Goal: Navigation & Orientation: Find specific page/section

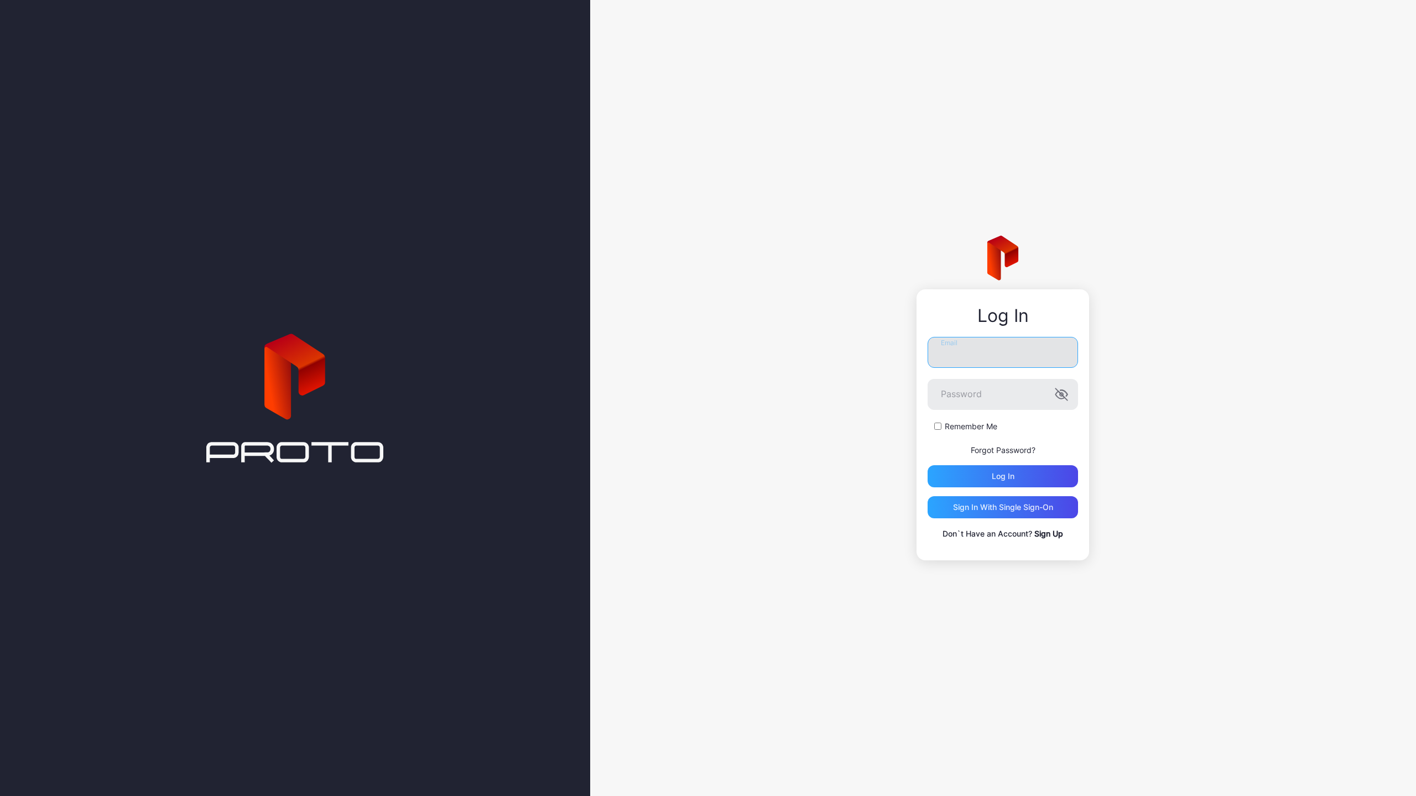
click at [1060, 359] on input "Email" at bounding box center [1002, 352] width 150 height 31
click at [1078, 351] on nordpass-icon at bounding box center [1078, 346] width 0 height 9
click at [991, 355] on input "Email" at bounding box center [1002, 347] width 150 height 31
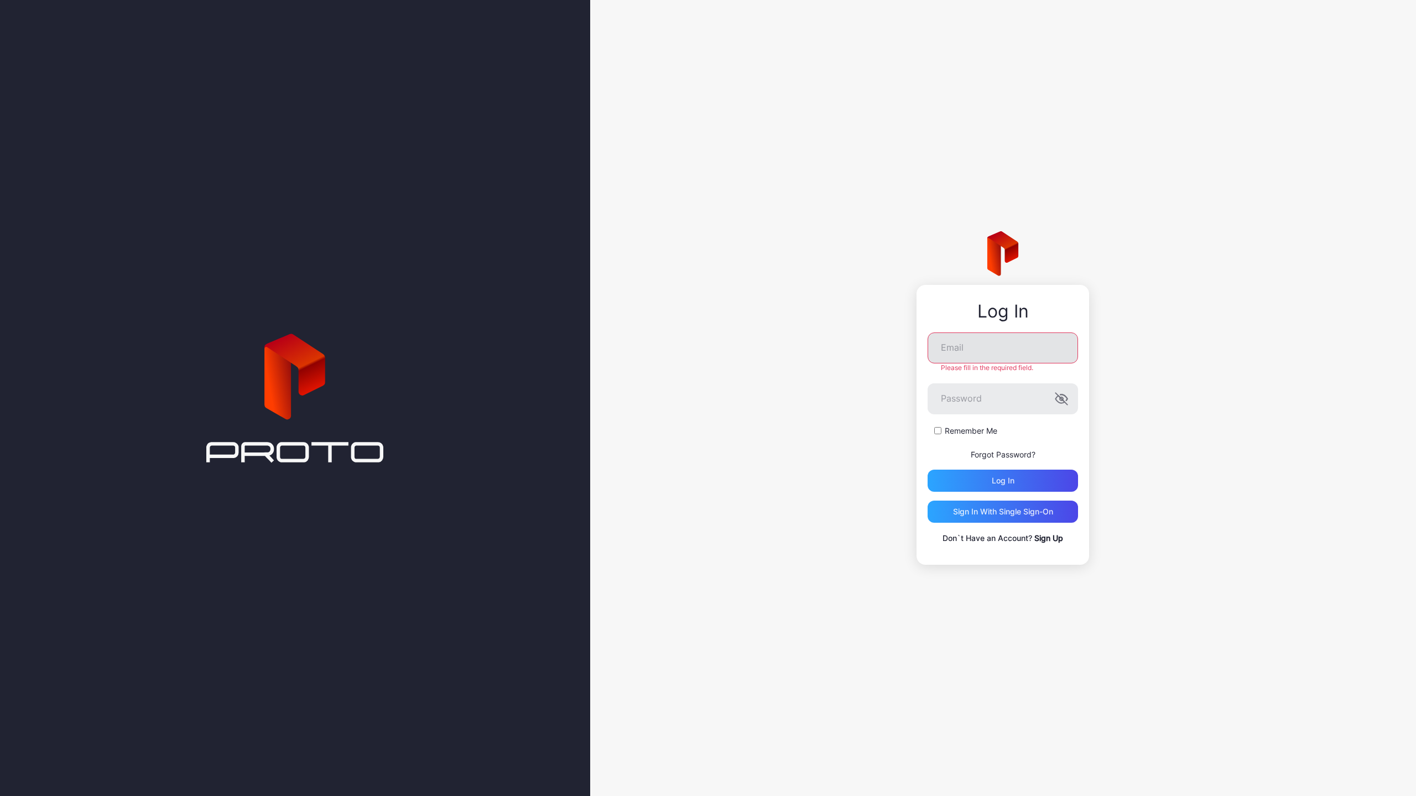
click at [1078, 350] on nordpass-icon at bounding box center [1078, 346] width 0 height 9
click at [0, 795] on nordpass-autofill-portal at bounding box center [0, 796] width 0 height 0
type input "**********"
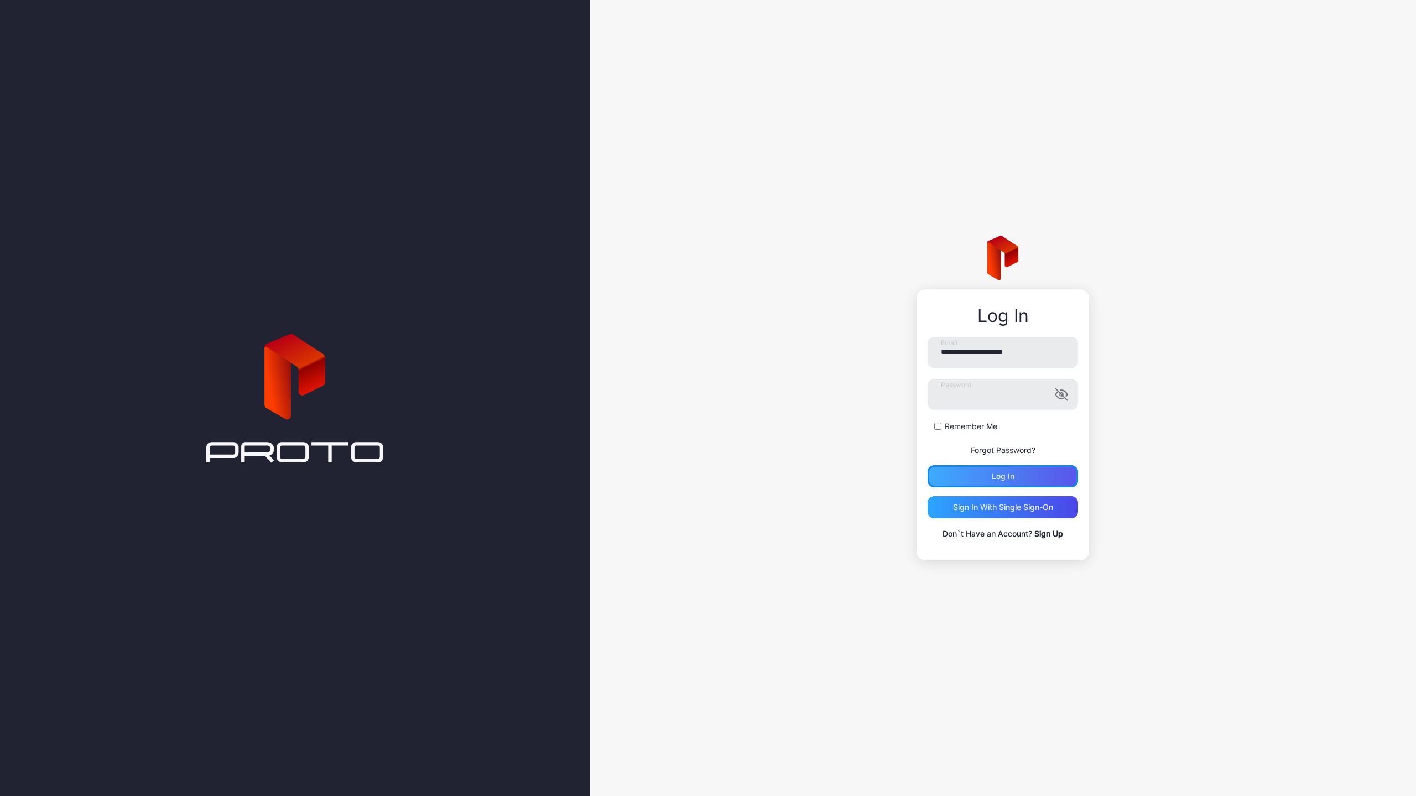
click at [983, 475] on div "Log in" at bounding box center [1002, 476] width 150 height 22
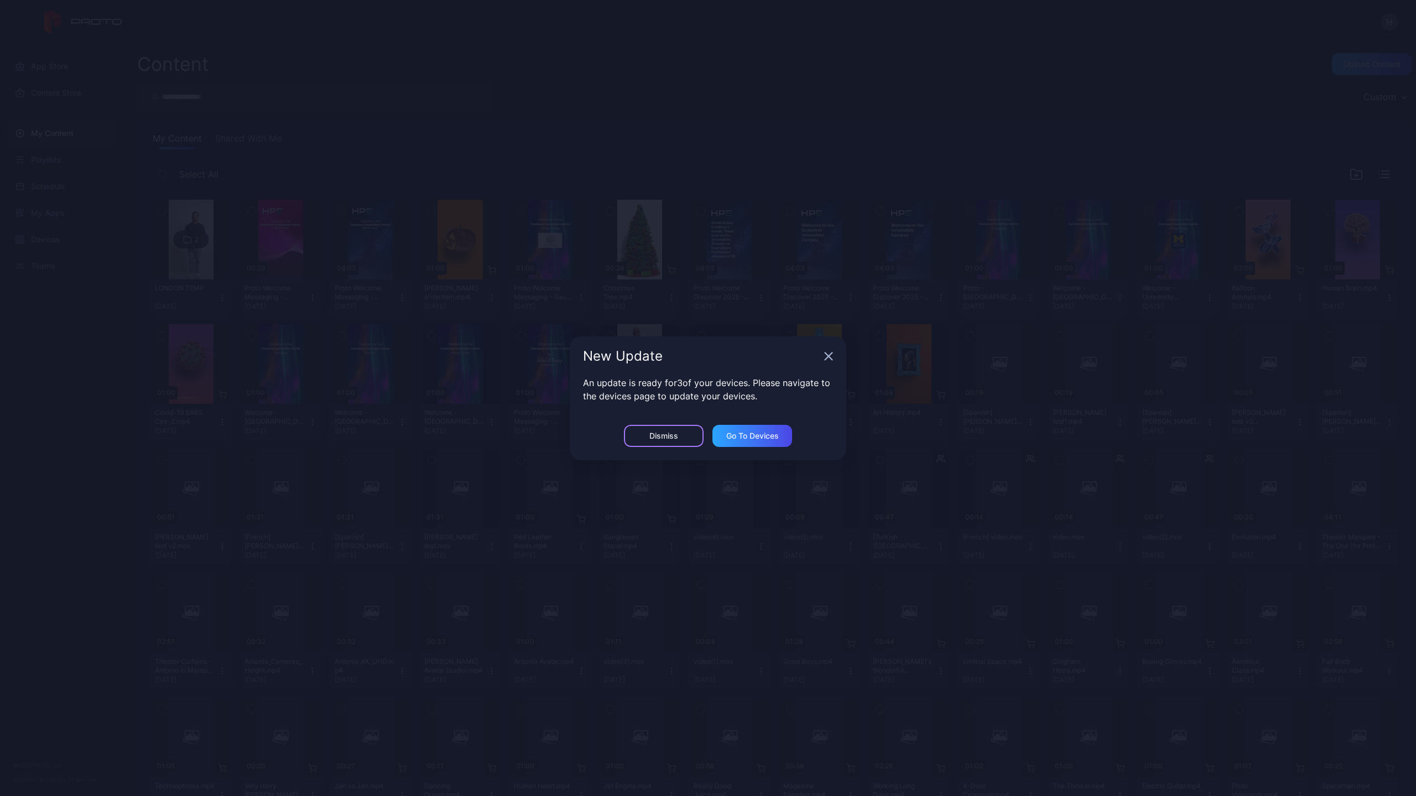
click at [679, 436] on div "Dismiss" at bounding box center [664, 436] width 80 height 22
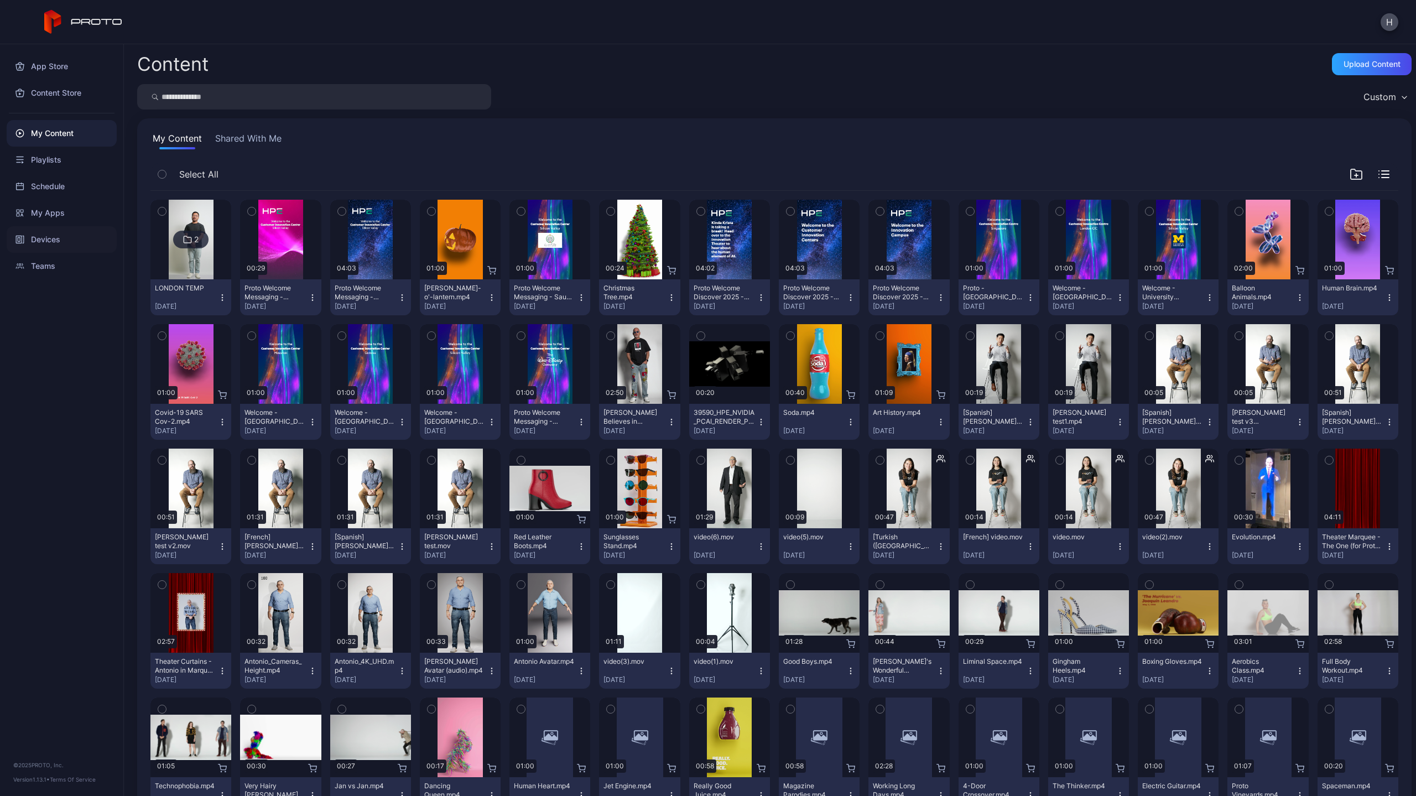
click at [37, 236] on div "Devices" at bounding box center [62, 239] width 110 height 27
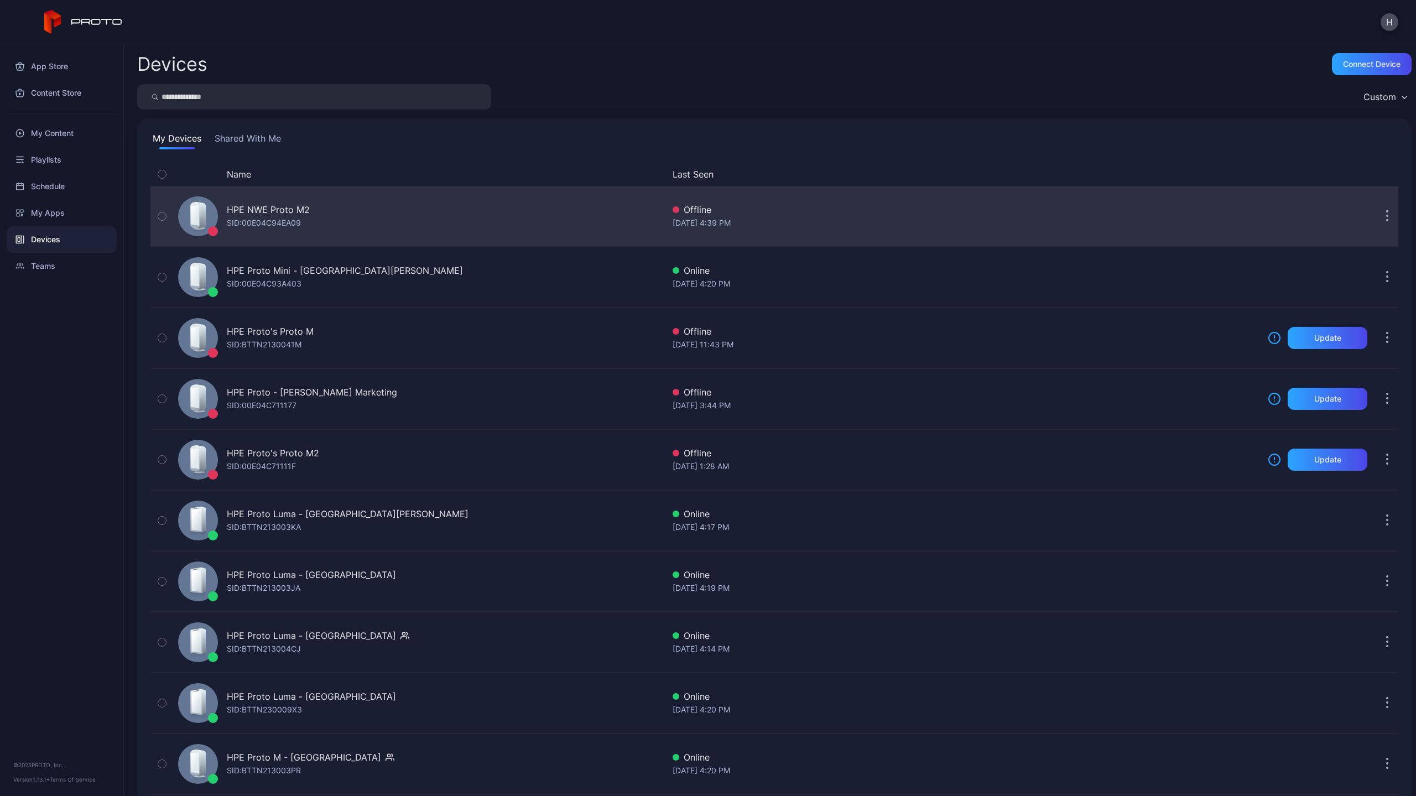
click at [253, 218] on div "SID: 00E04C94EA09" at bounding box center [264, 222] width 74 height 13
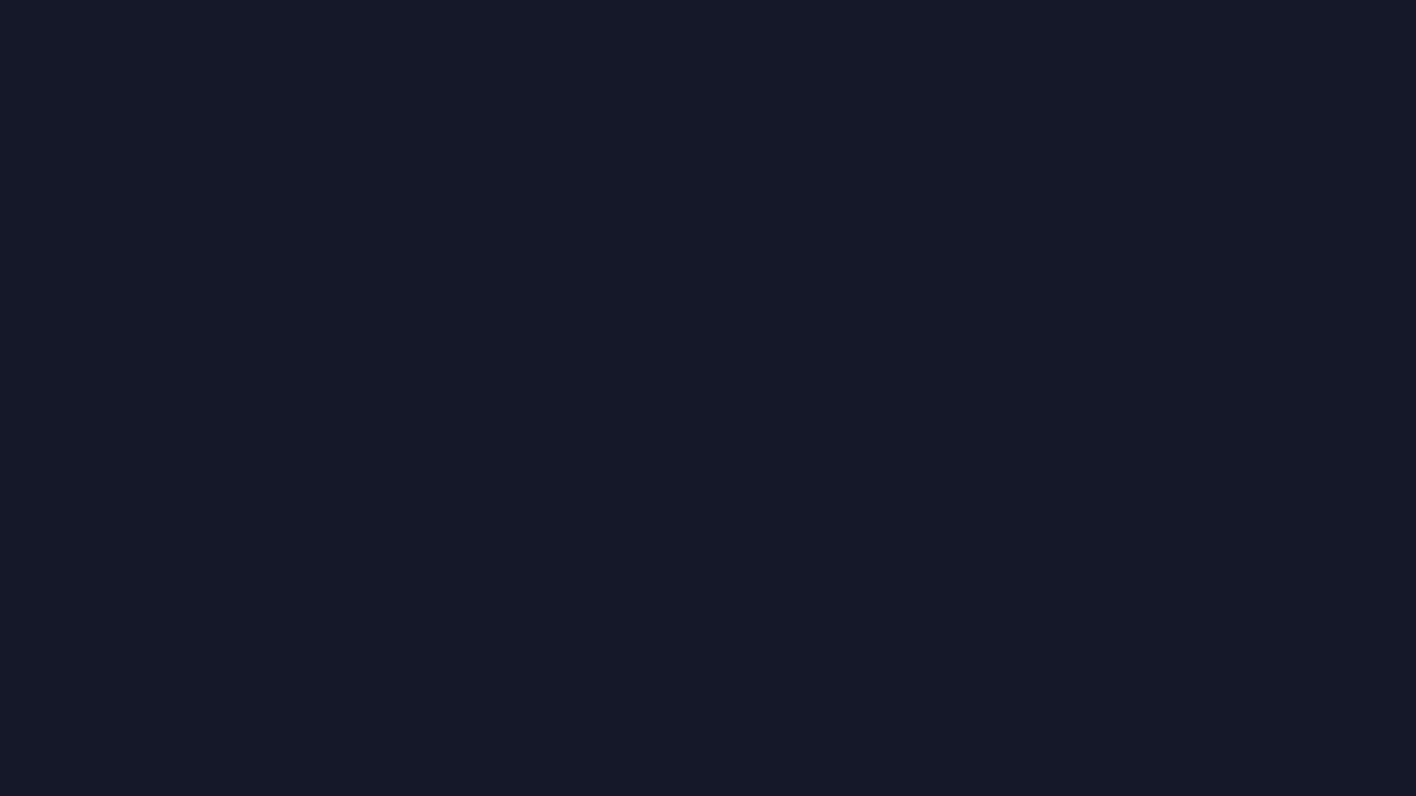
click at [253, 218] on div at bounding box center [708, 398] width 1416 height 796
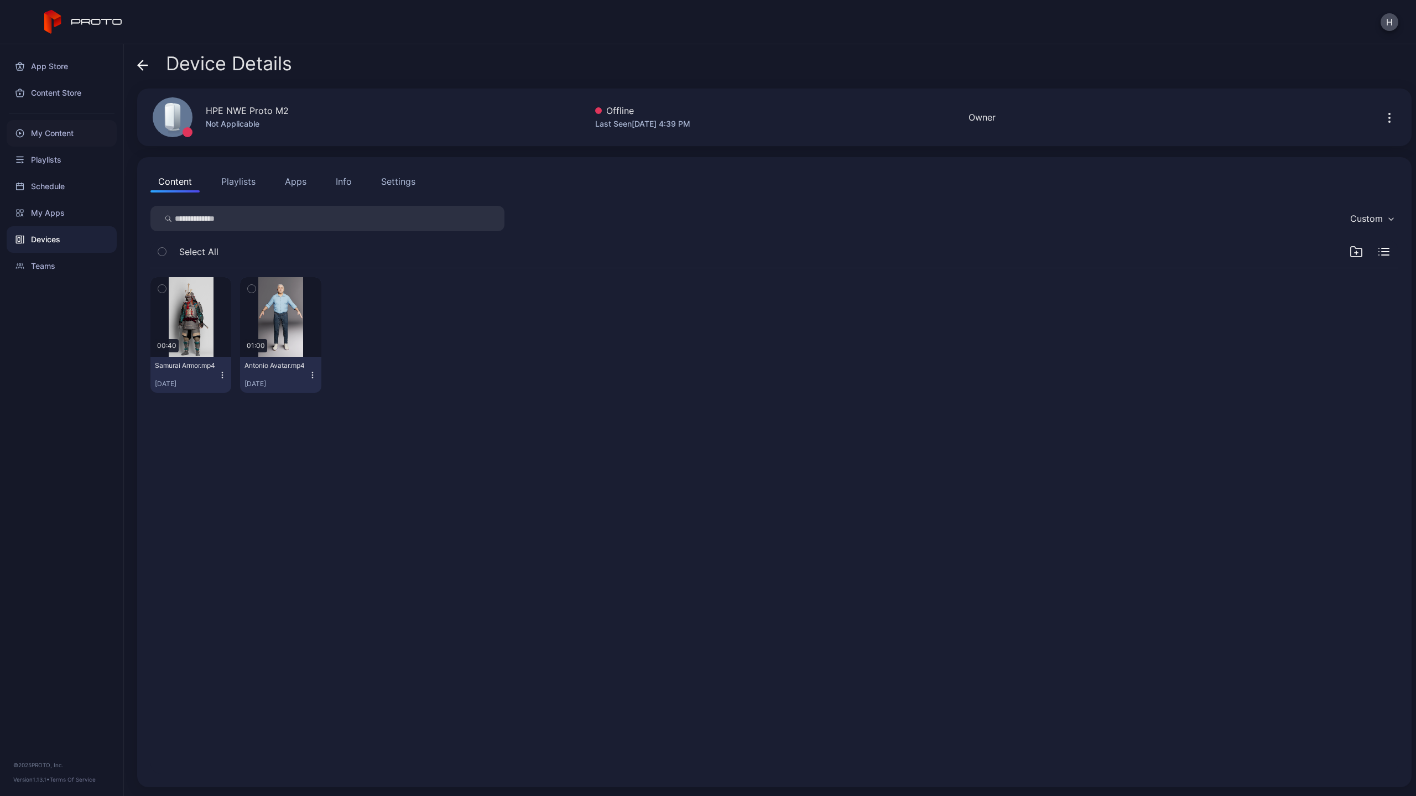
click at [40, 129] on div "My Content" at bounding box center [62, 133] width 110 height 27
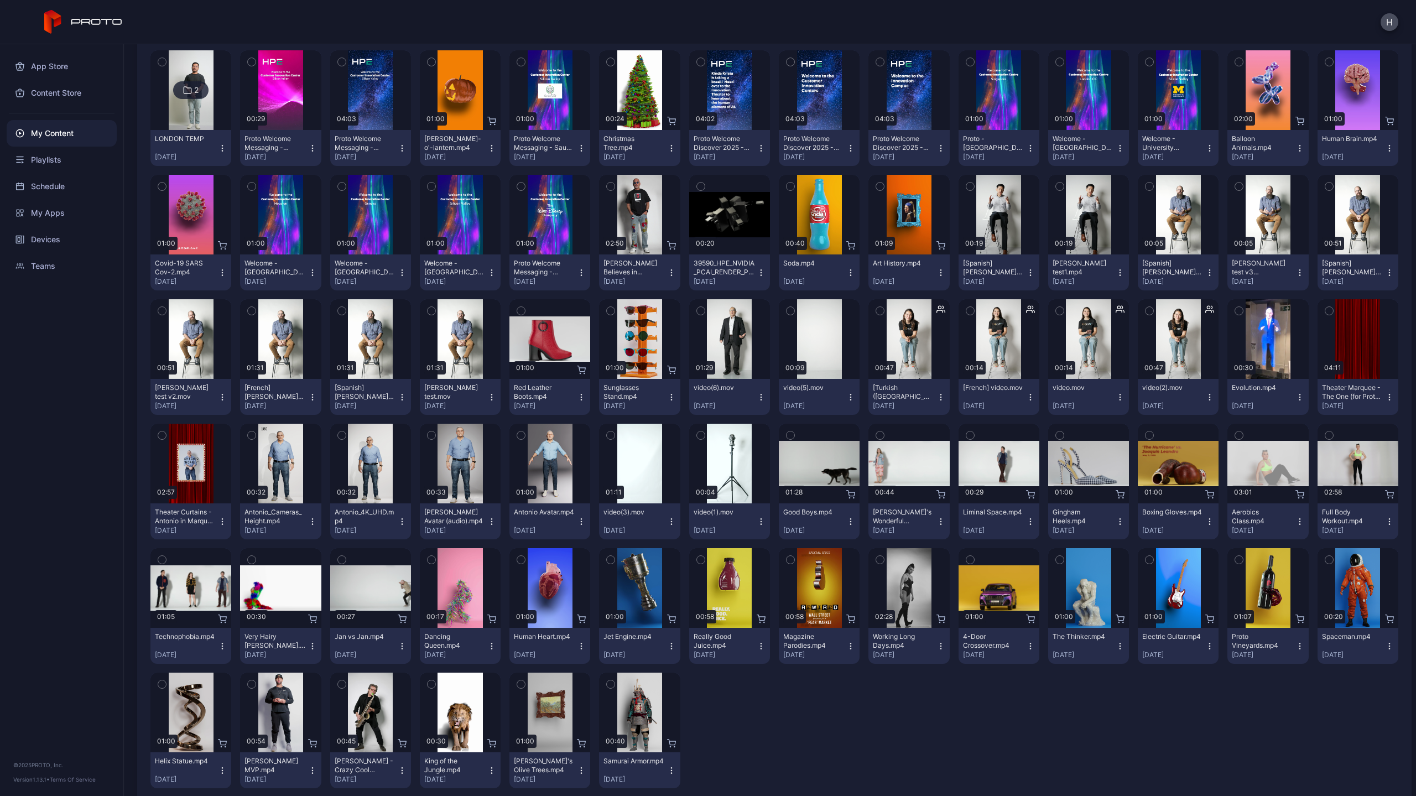
scroll to position [173, 0]
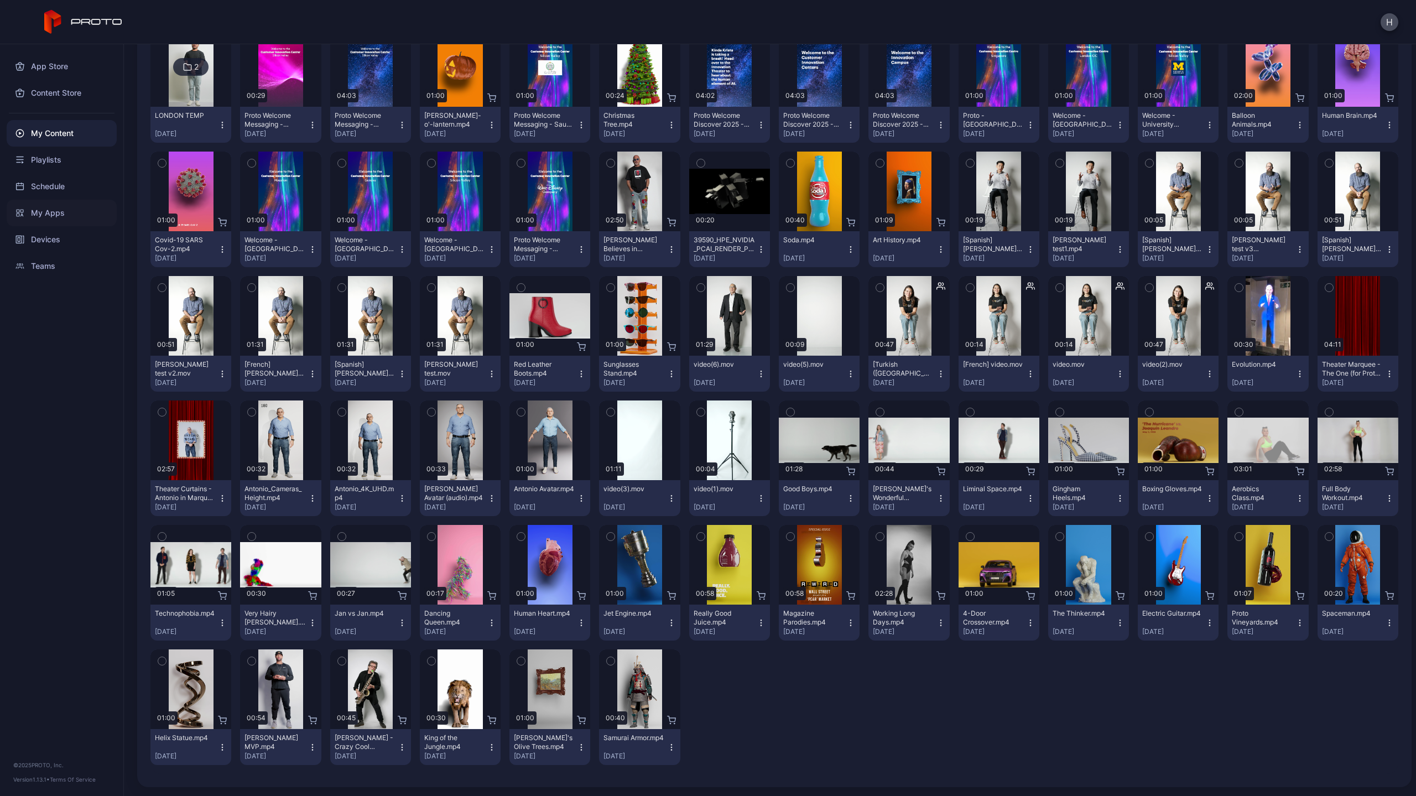
click at [73, 205] on div "My Apps" at bounding box center [62, 213] width 110 height 27
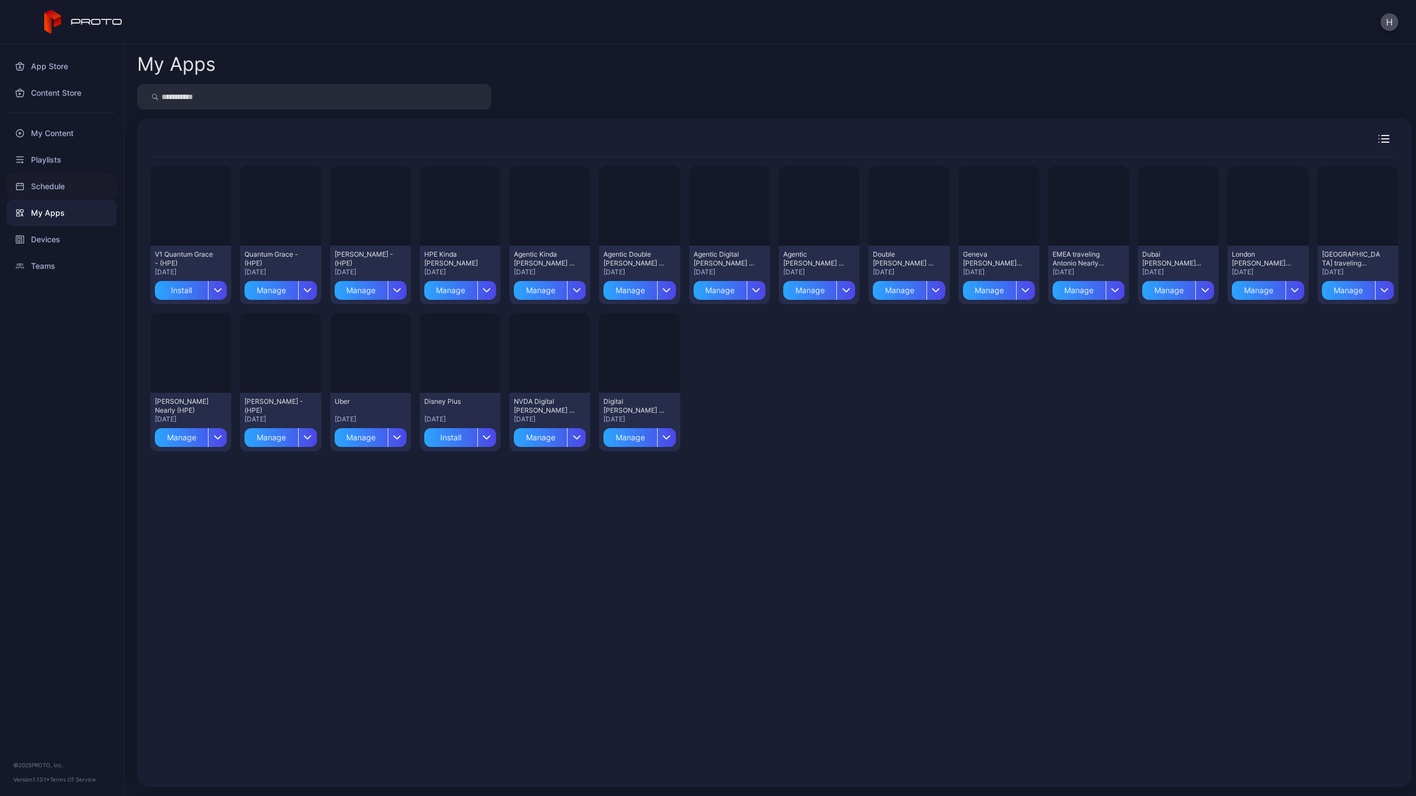
click at [66, 197] on div "Schedule" at bounding box center [62, 186] width 110 height 27
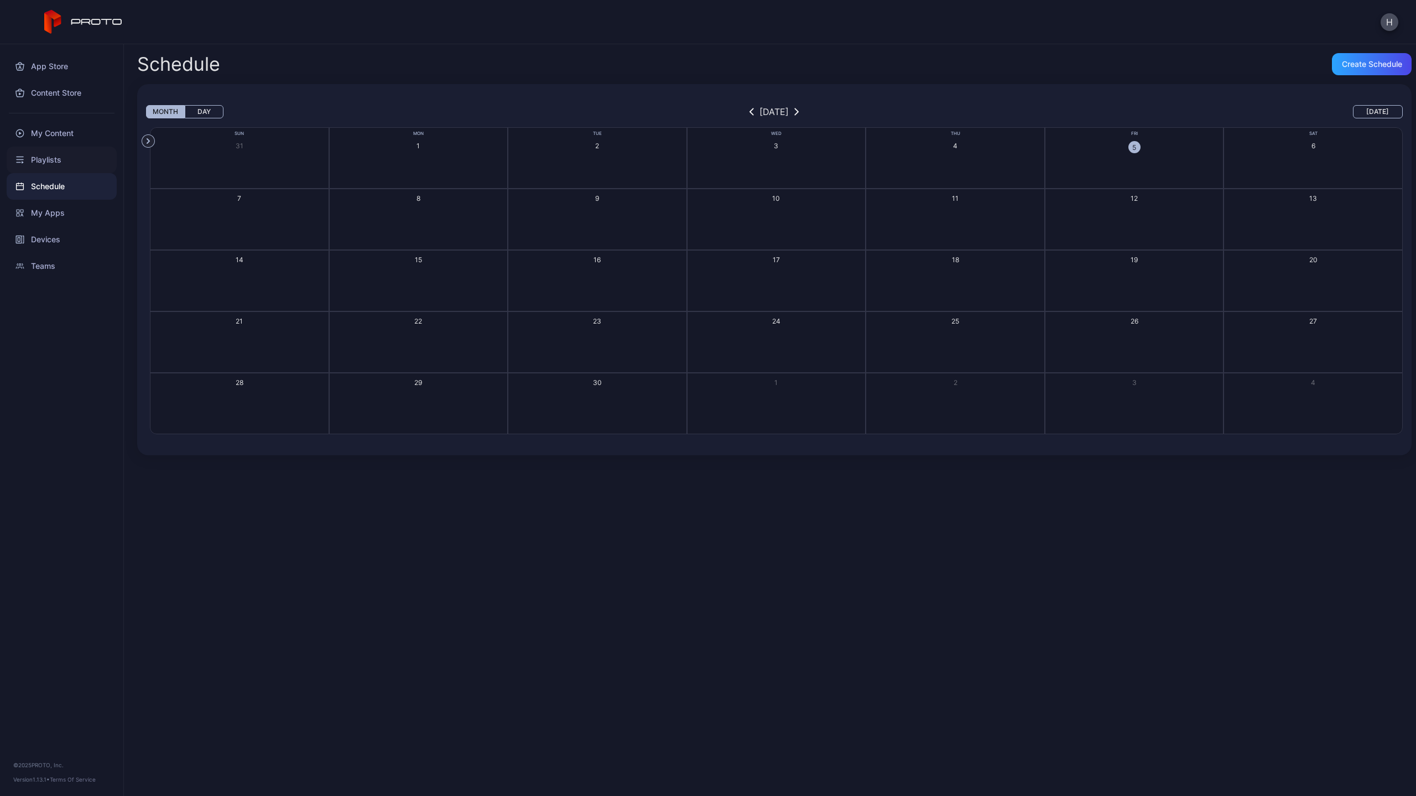
click at [70, 169] on div "Playlists" at bounding box center [62, 160] width 110 height 27
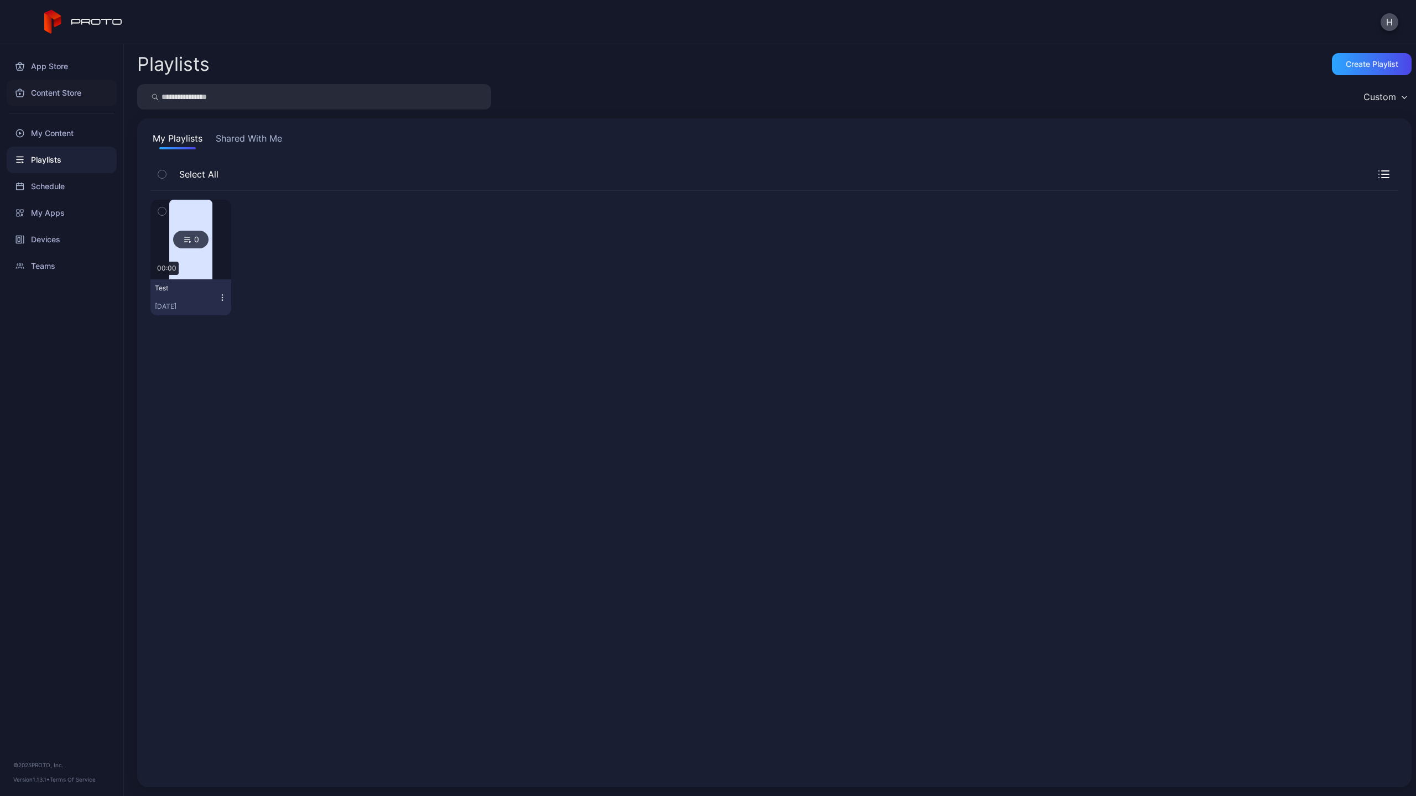
click at [50, 97] on div "Content Store" at bounding box center [62, 93] width 110 height 27
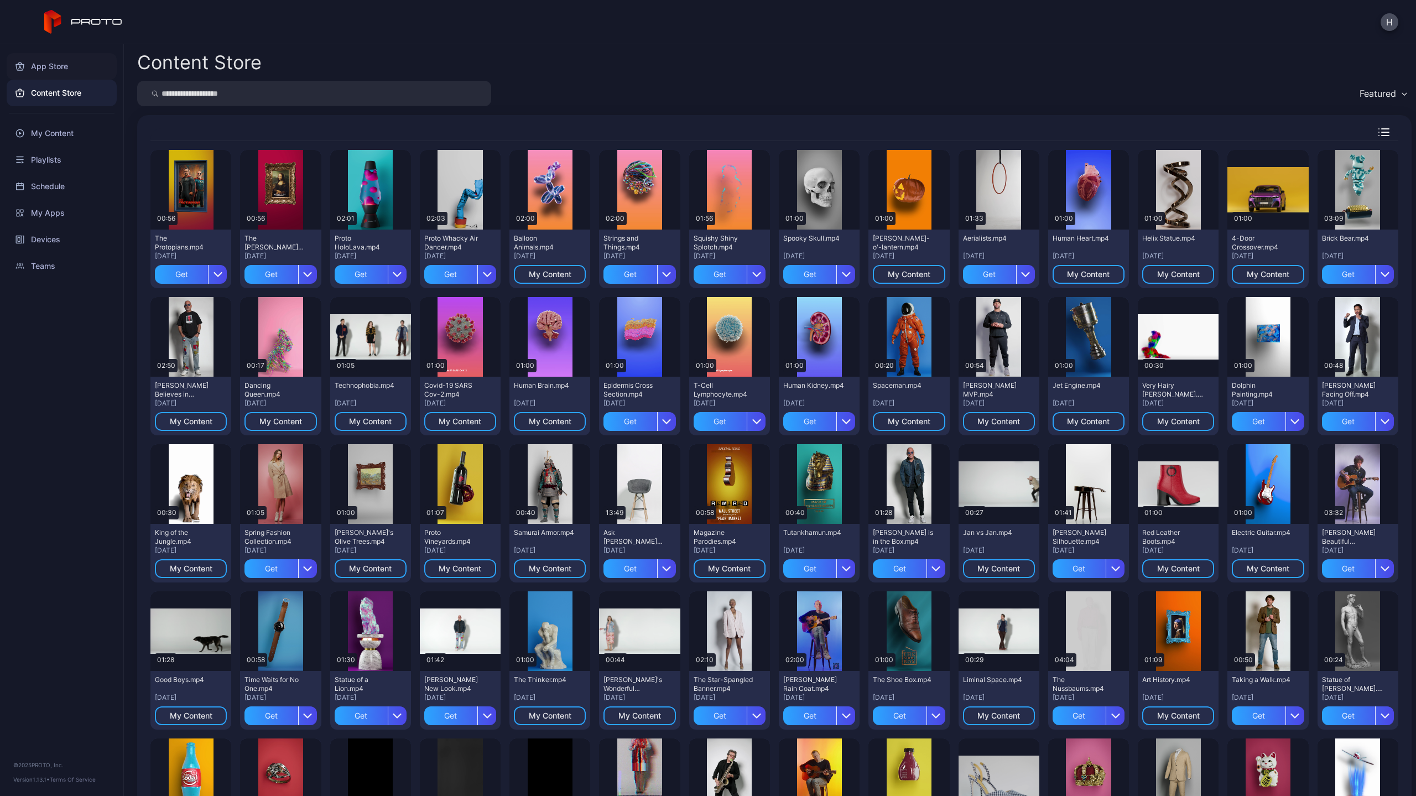
click at [54, 78] on div "App Store" at bounding box center [62, 66] width 110 height 27
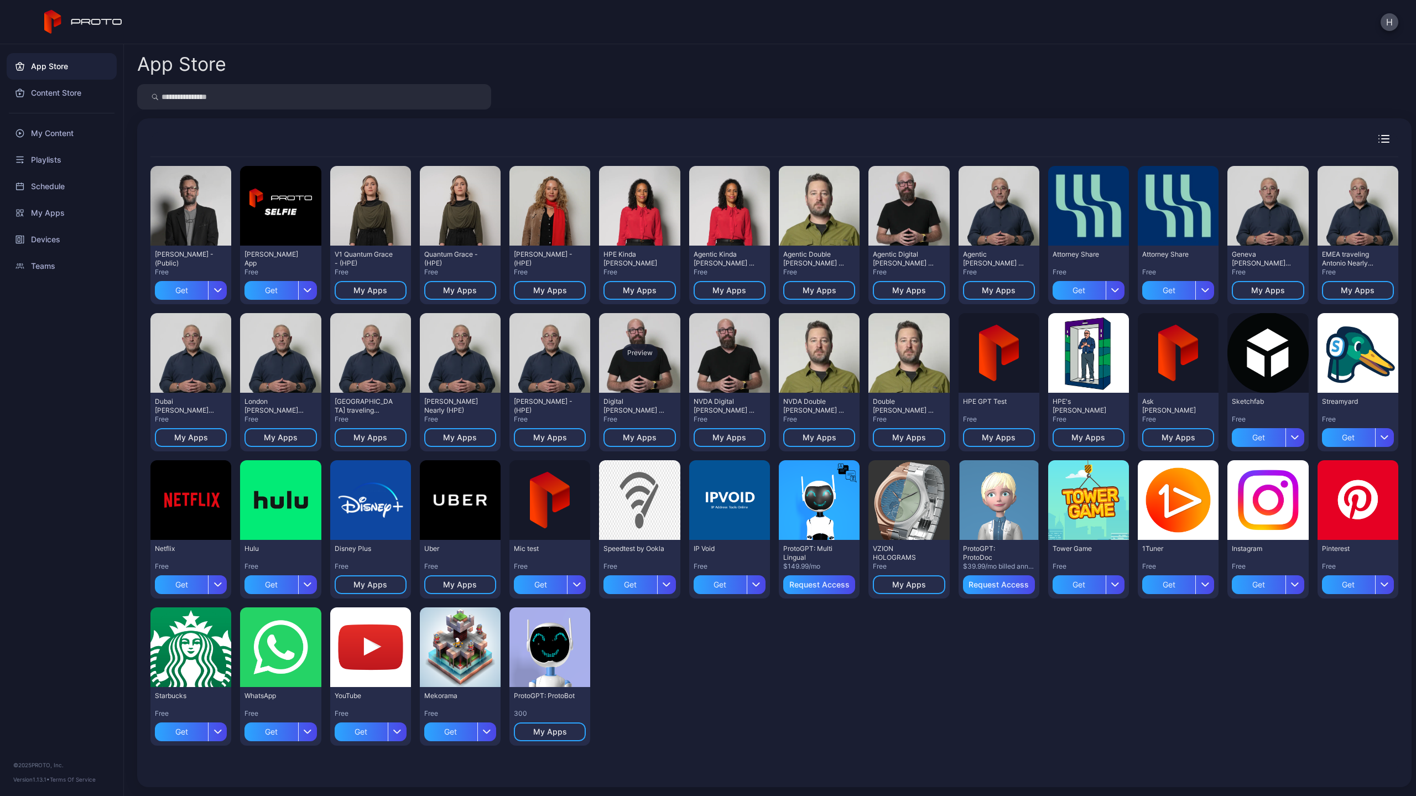
click at [625, 374] on div "Preview" at bounding box center [639, 353] width 81 height 80
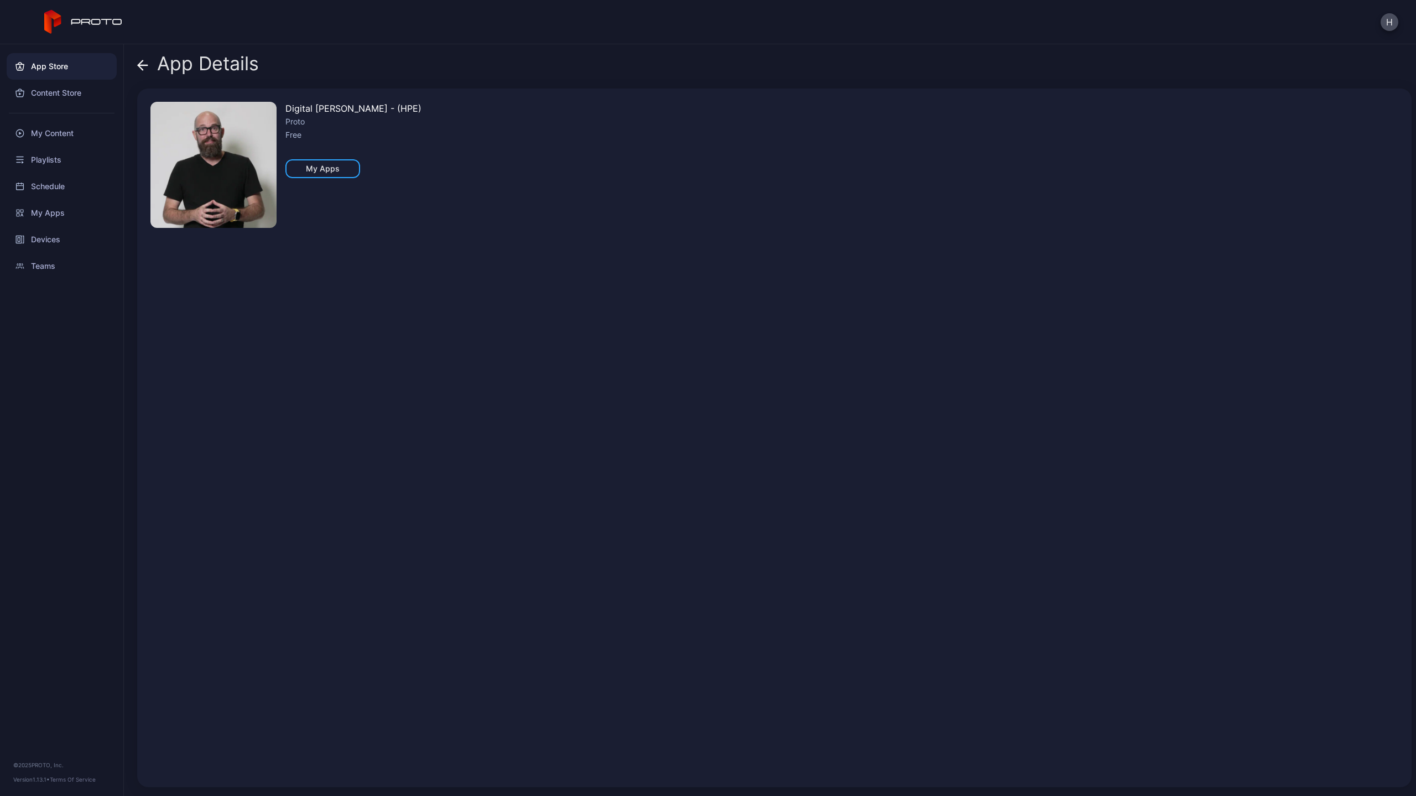
click at [236, 189] on img at bounding box center [213, 165] width 126 height 126
click at [149, 65] on div "App Details" at bounding box center [198, 66] width 122 height 27
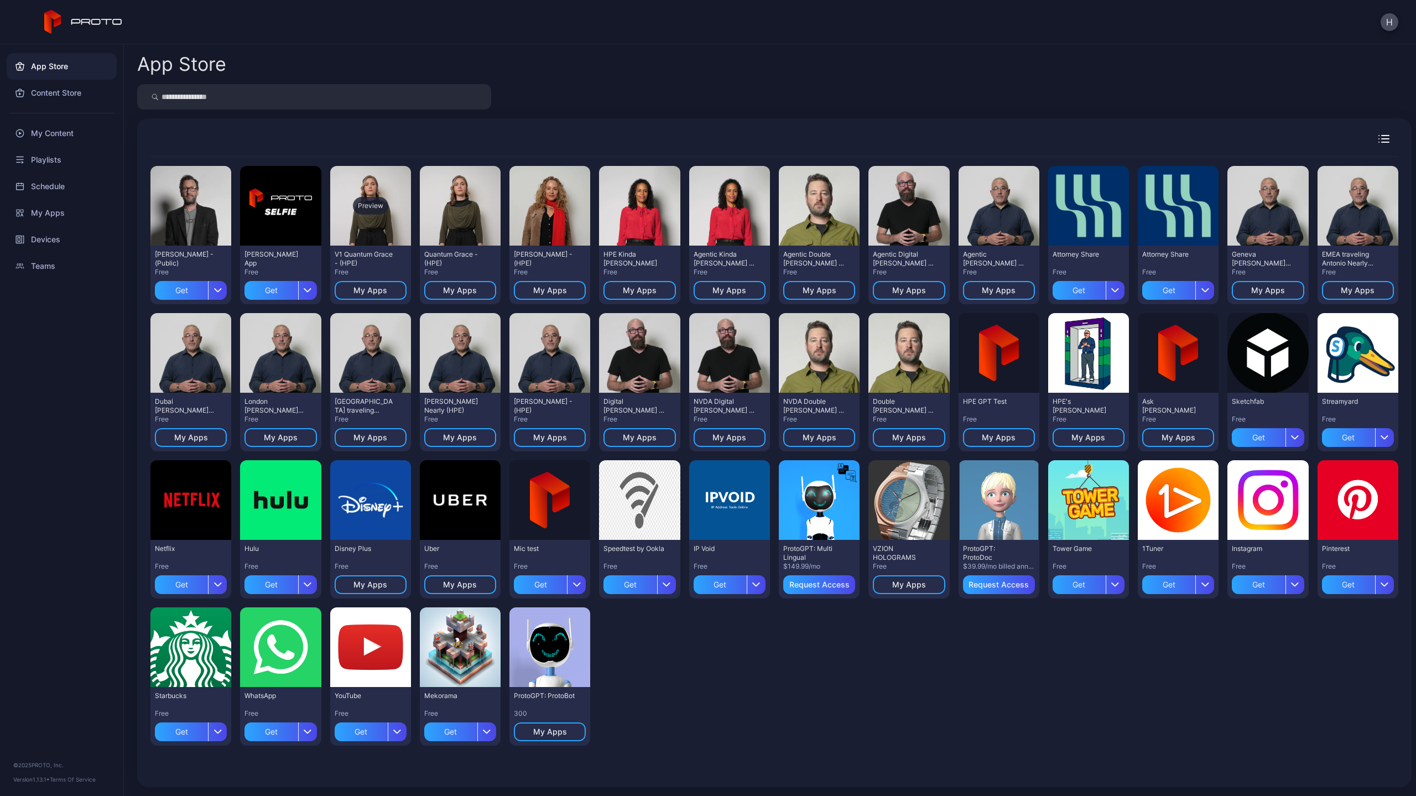
click at [391, 202] on div "Preview" at bounding box center [370, 206] width 81 height 80
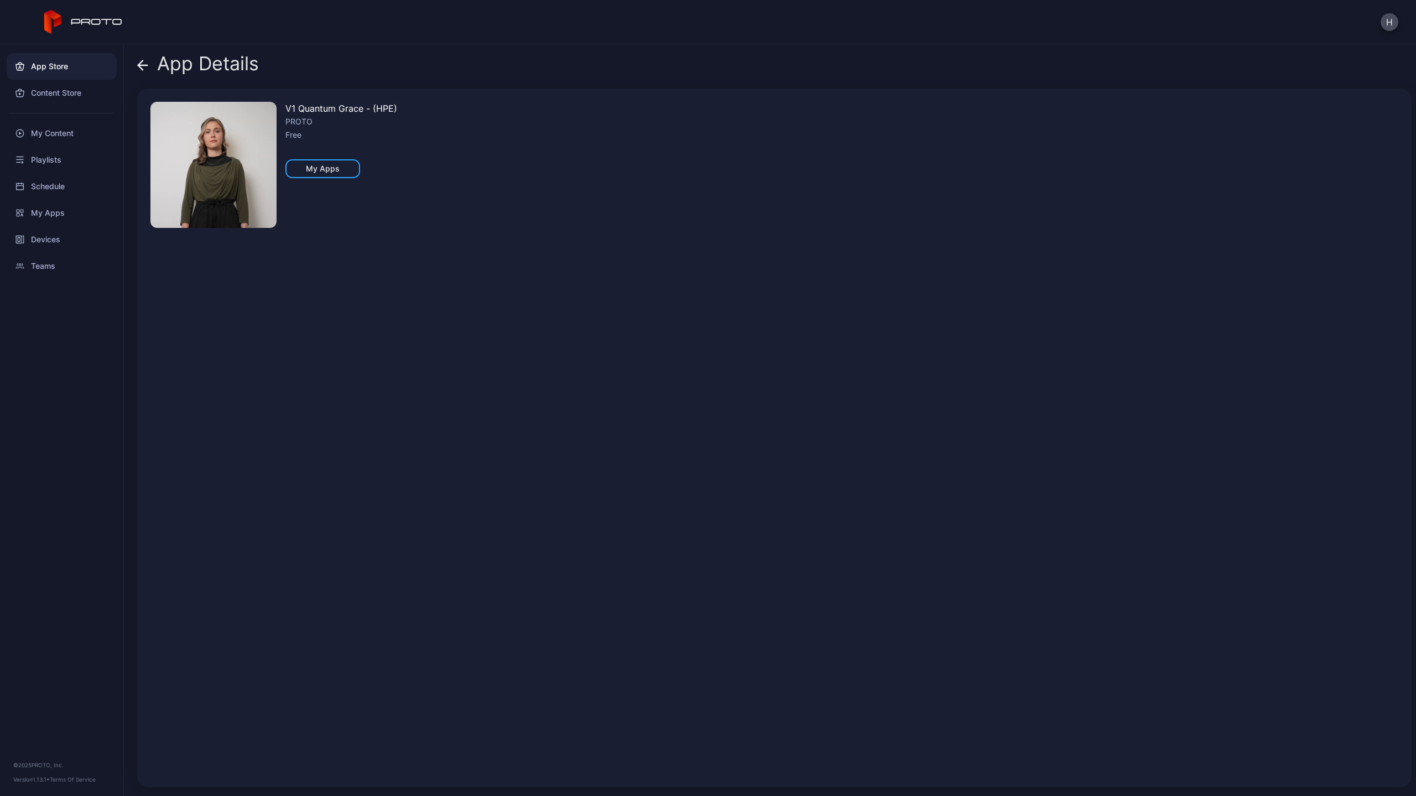
click at [261, 172] on img at bounding box center [213, 165] width 126 height 126
click at [237, 166] on img at bounding box center [213, 165] width 126 height 126
click at [62, 72] on div "App Store" at bounding box center [62, 66] width 110 height 27
